Goal: Obtain resource: Download file/media

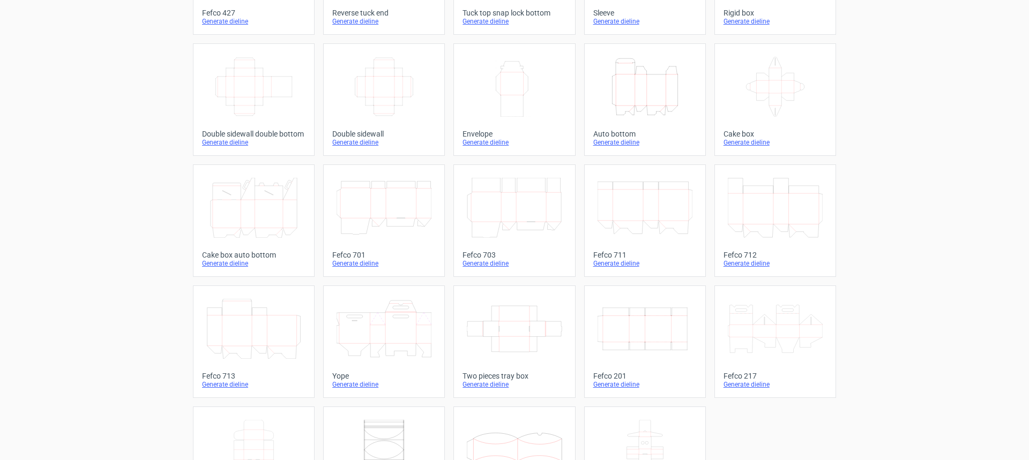
scroll to position [161, 0]
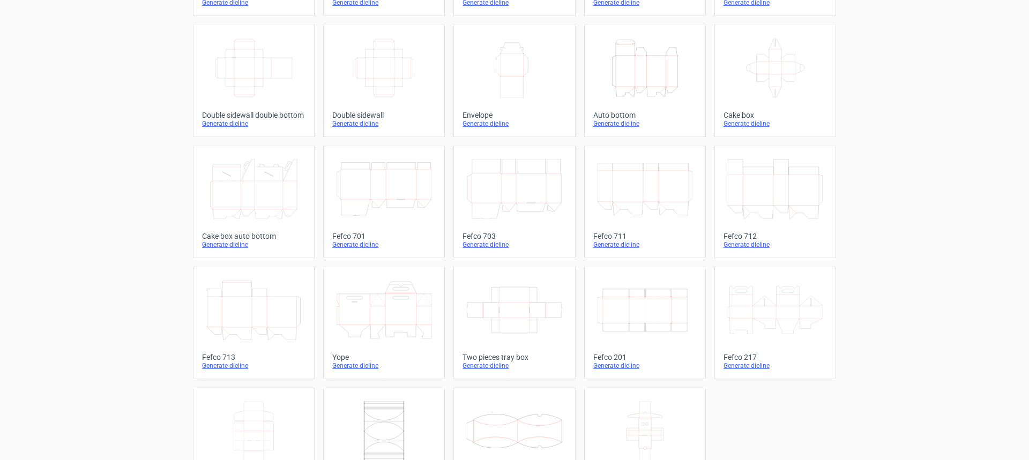
click at [272, 329] on icon at bounding box center [253, 310] width 95 height 60
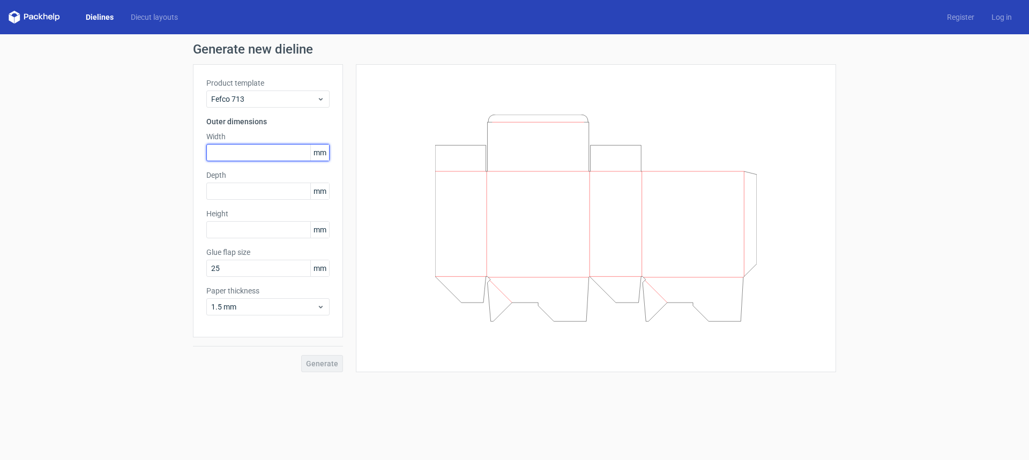
click at [259, 153] on input "text" at bounding box center [267, 152] width 123 height 17
type input "250"
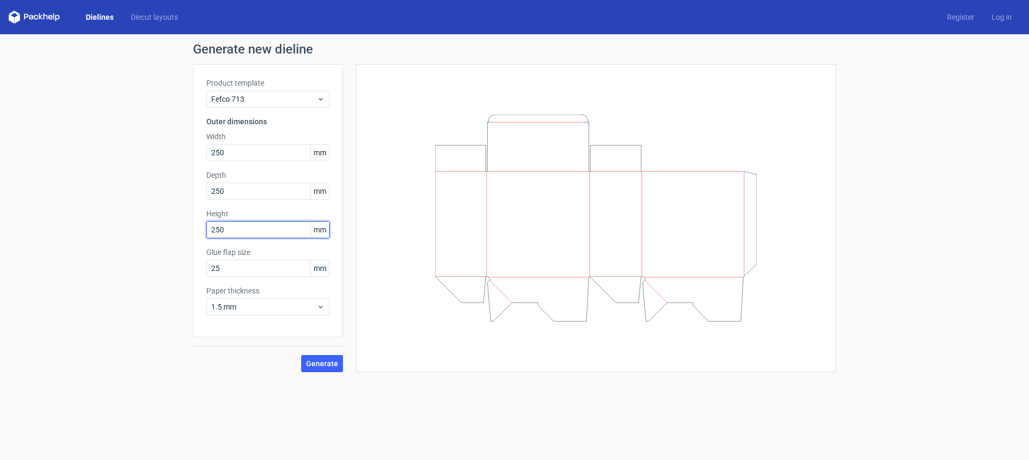
type input "250"
click at [320, 303] on icon at bounding box center [321, 307] width 8 height 9
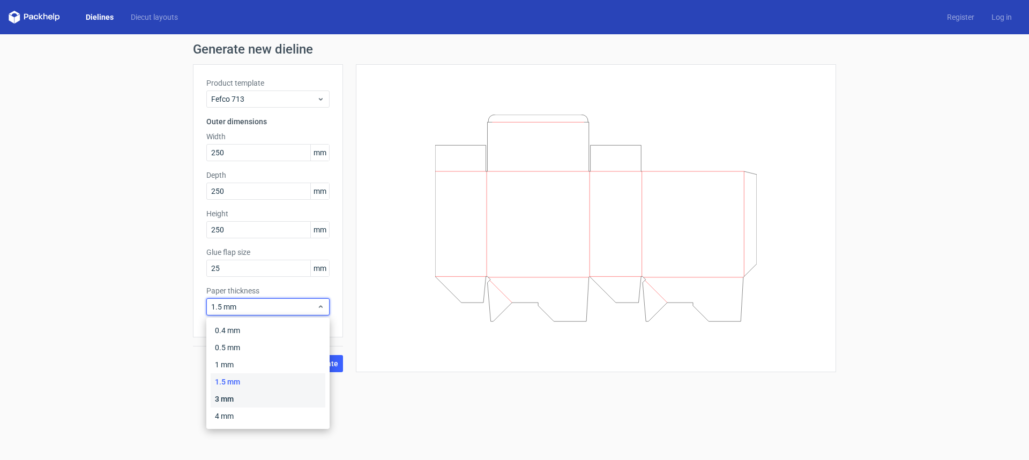
click at [241, 405] on div "3 mm" at bounding box center [268, 399] width 115 height 17
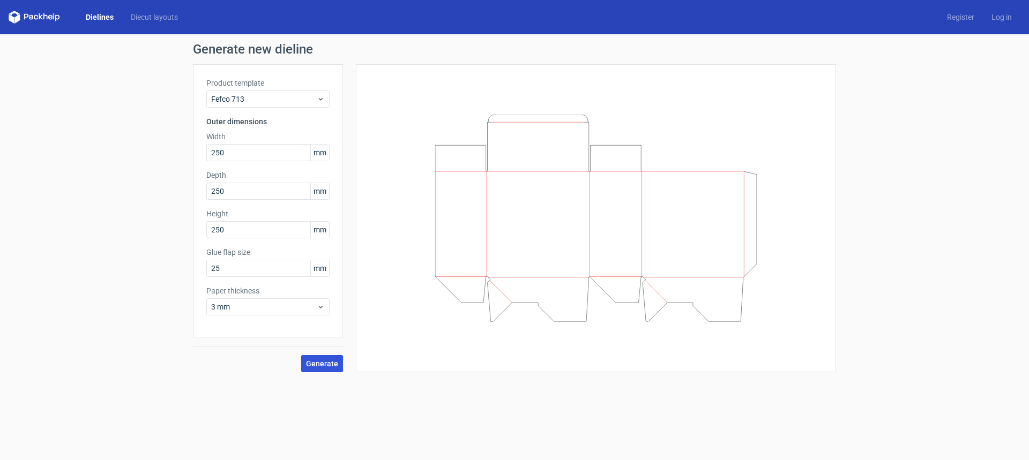
click at [326, 362] on span "Generate" at bounding box center [322, 363] width 32 height 7
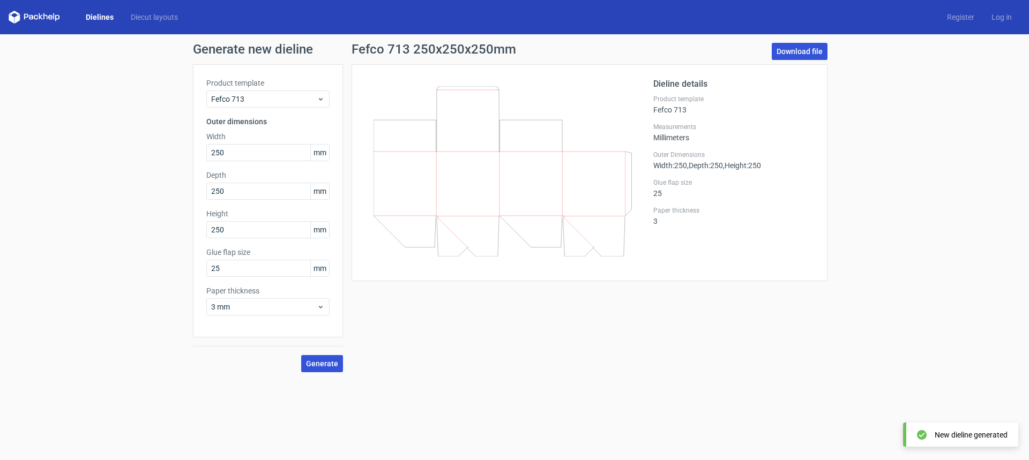
click at [783, 54] on link "Download file" at bounding box center [799, 51] width 56 height 17
